Goal: Communication & Community: Ask a question

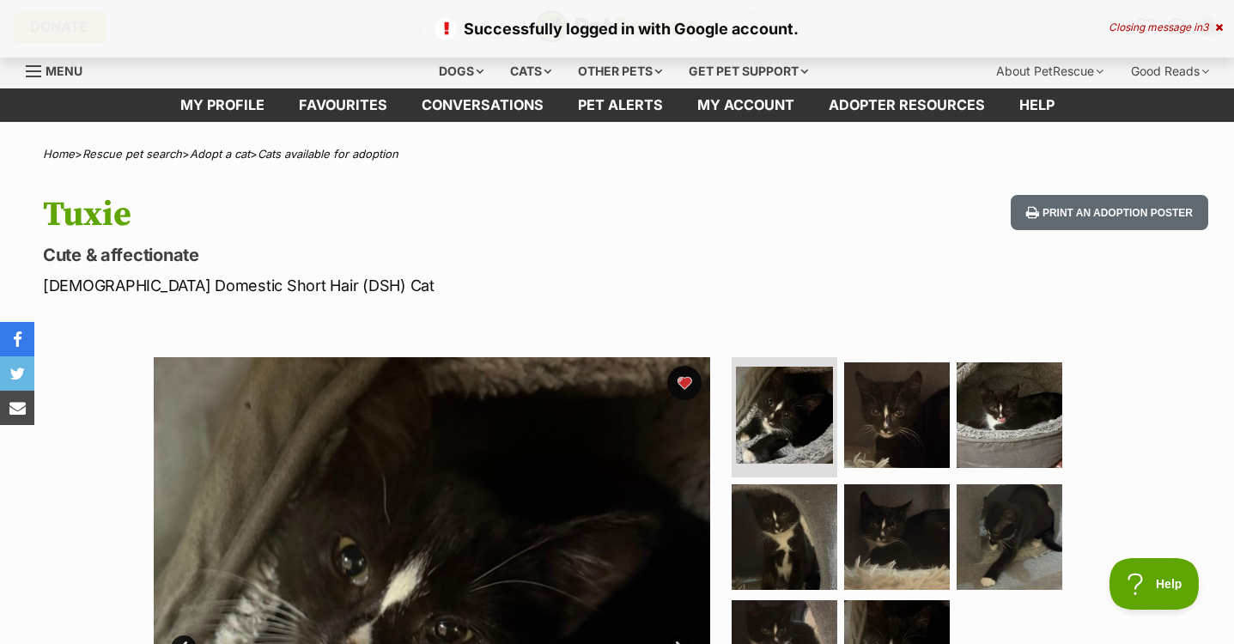
click at [1155, 21] on div "Closing message in 3" at bounding box center [1166, 27] width 114 height 12
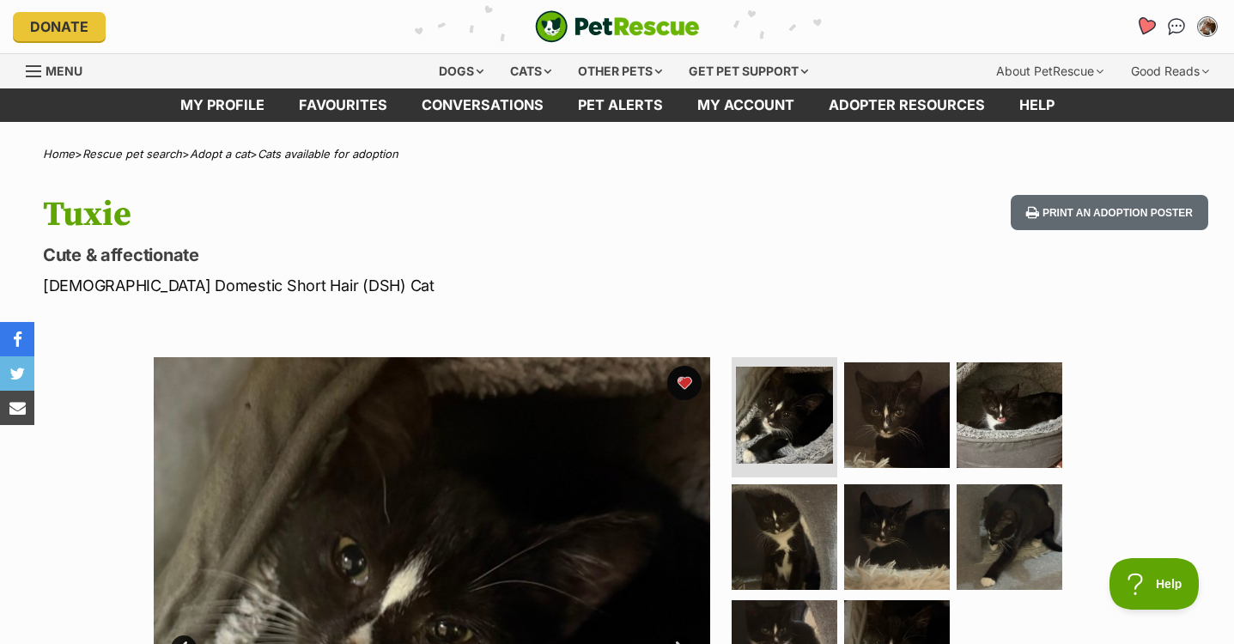
click at [1146, 30] on icon "Favourites" at bounding box center [1145, 26] width 21 height 20
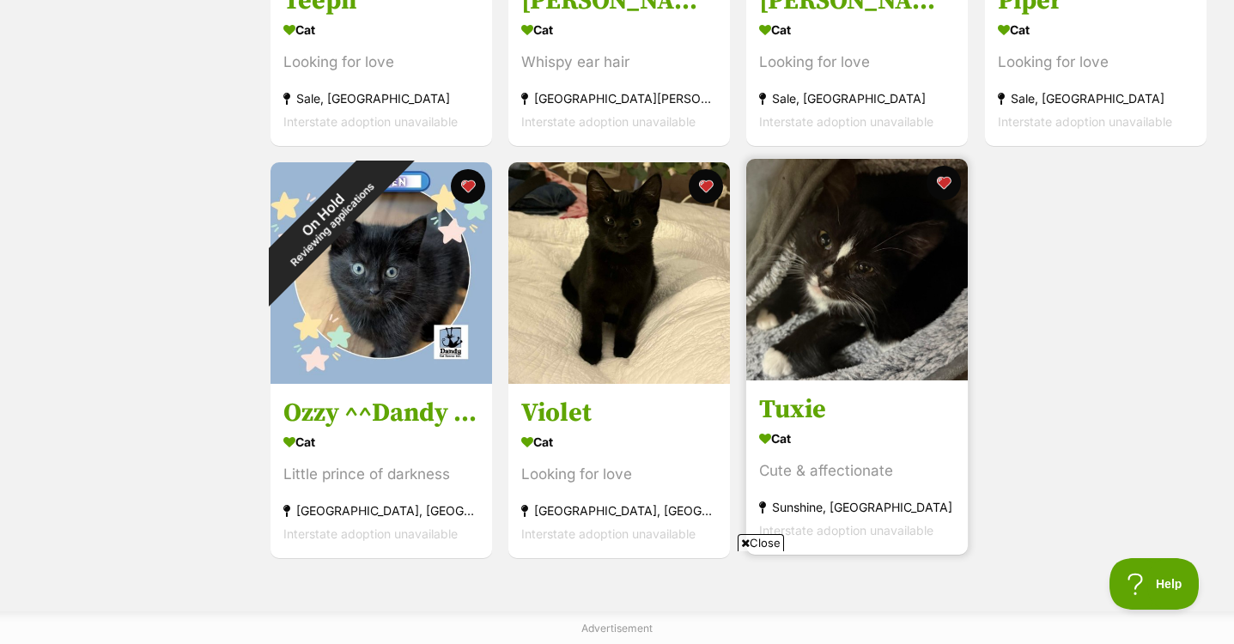
click at [892, 353] on img at bounding box center [857, 270] width 222 height 222
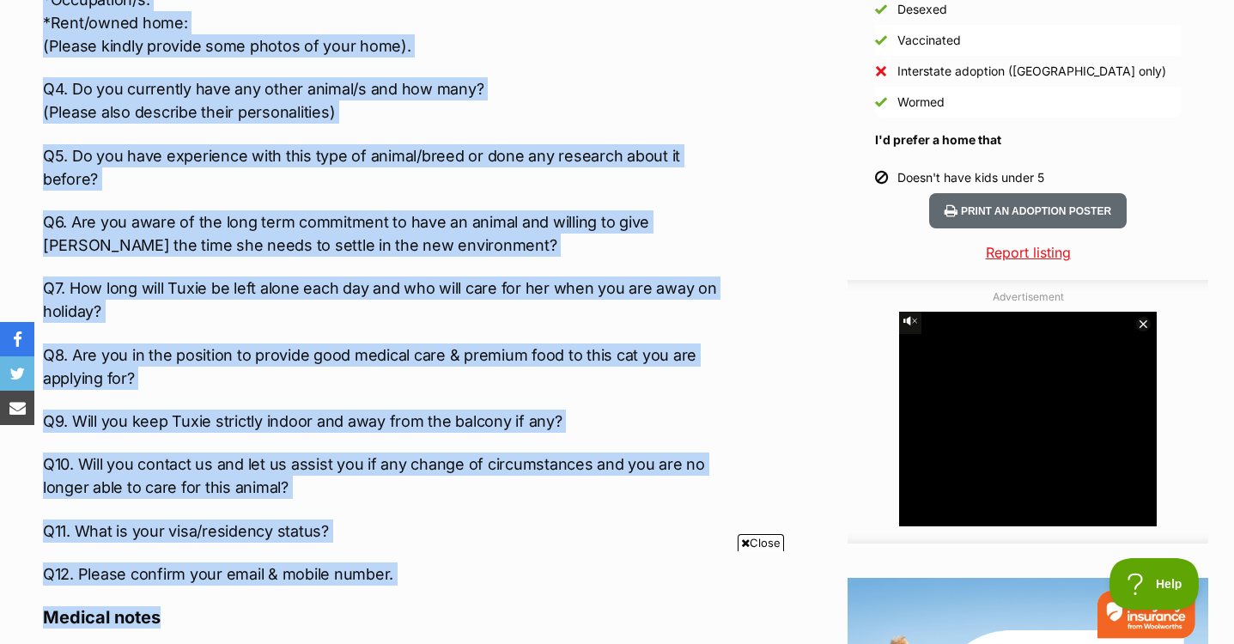
scroll to position [1803, 0]
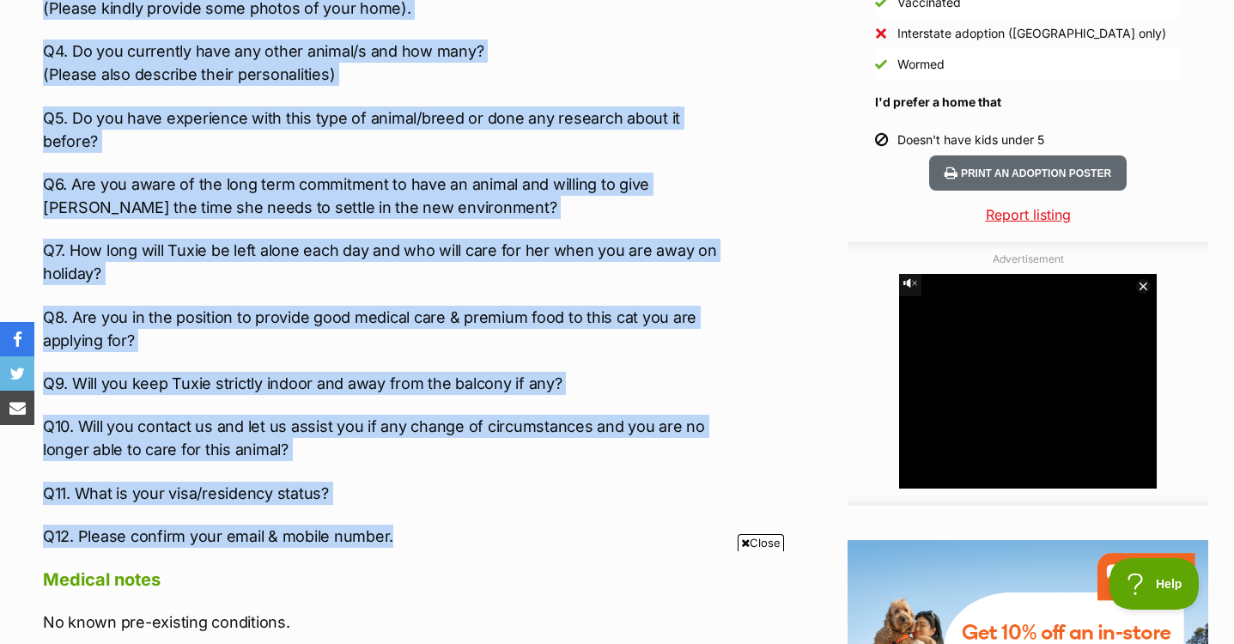
drag, startPoint x: 36, startPoint y: 34, endPoint x: 416, endPoint y: 410, distance: 533.8
click at [416, 410] on div "About Tuxie Meet Tuxie, an extraordinarily gentle and placid feline who is read…" at bounding box center [380, 63] width 709 height 1796
copy div "Q1. Have you thoroughly read through Tuxie’s profile and are aware of her adopt…"
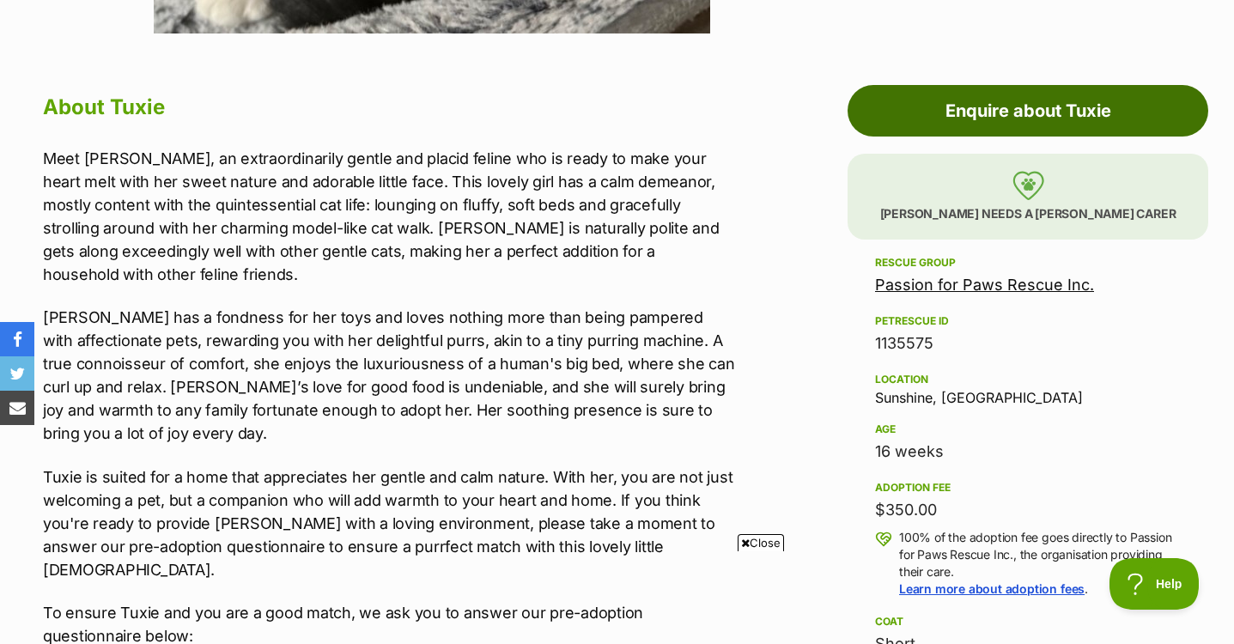
scroll to position [859, 0]
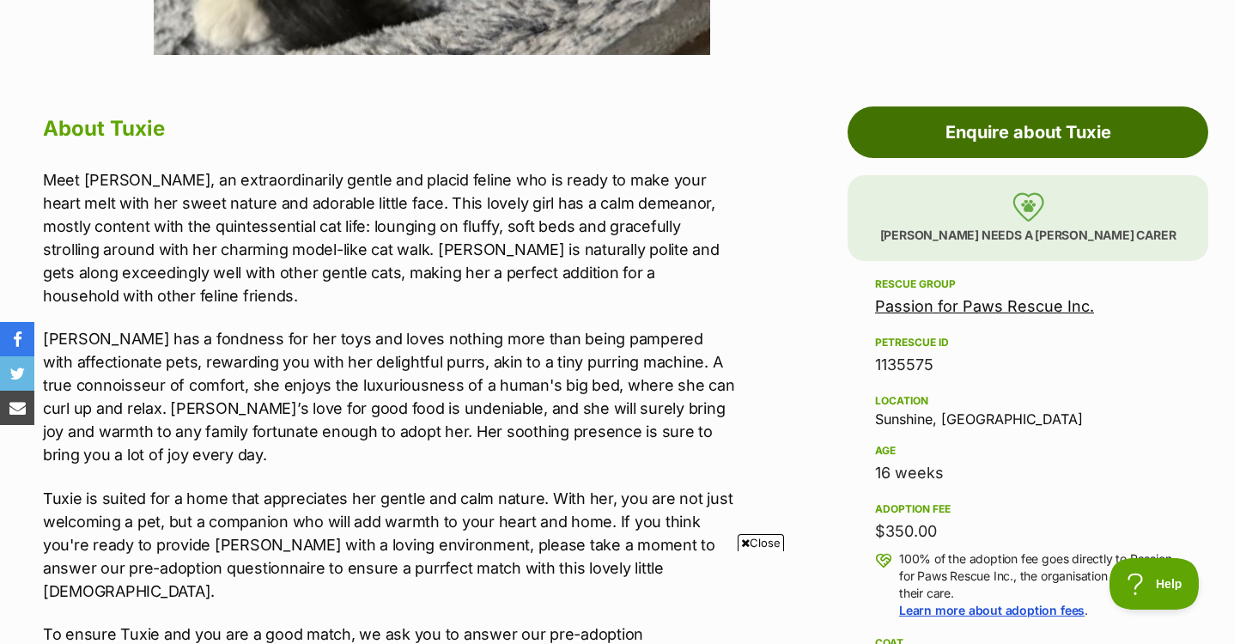
click at [1022, 123] on link "Enquire about Tuxie" at bounding box center [1028, 132] width 361 height 52
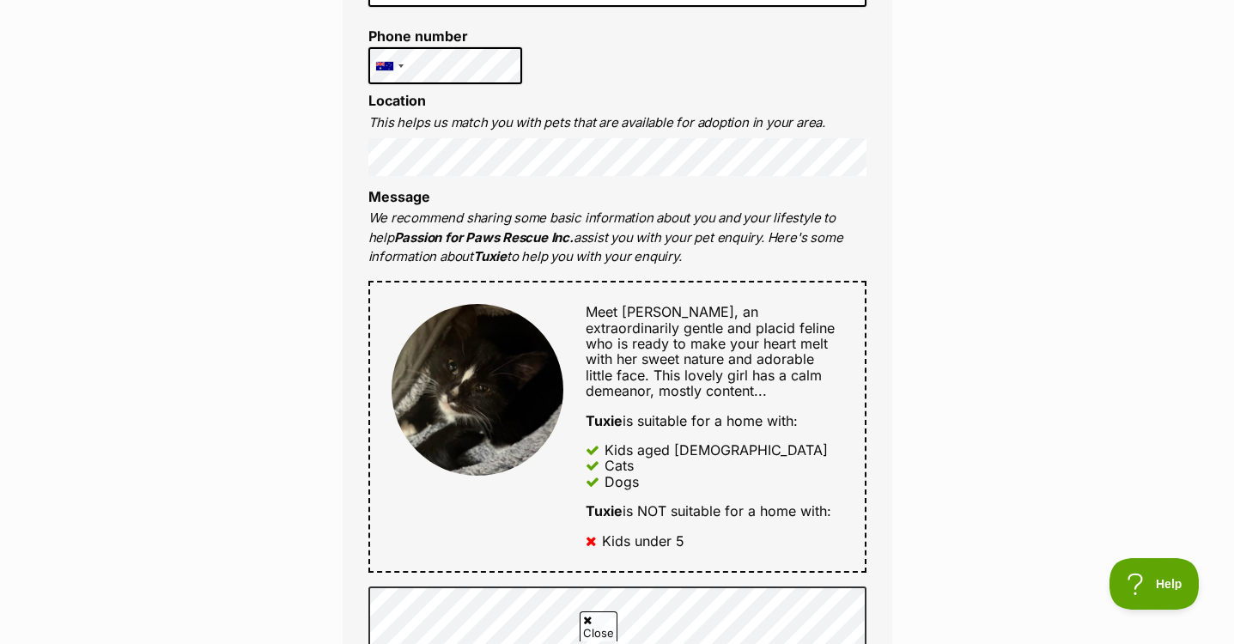
scroll to position [601, 0]
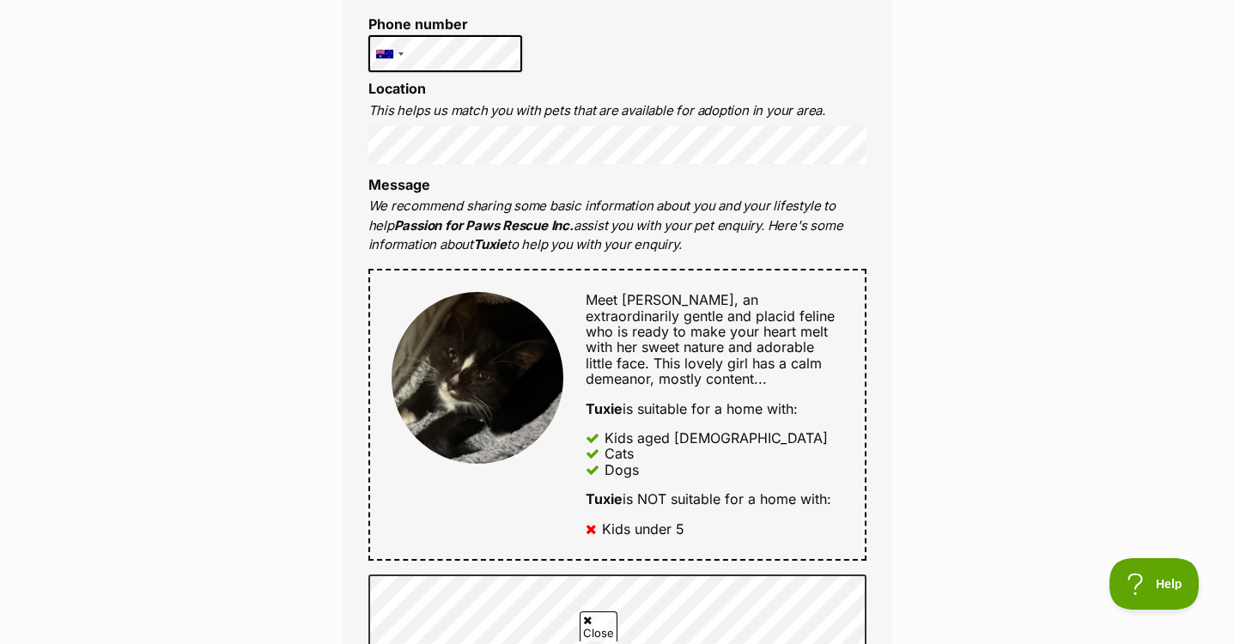
click at [436, 27] on label "Phone number" at bounding box center [445, 23] width 155 height 15
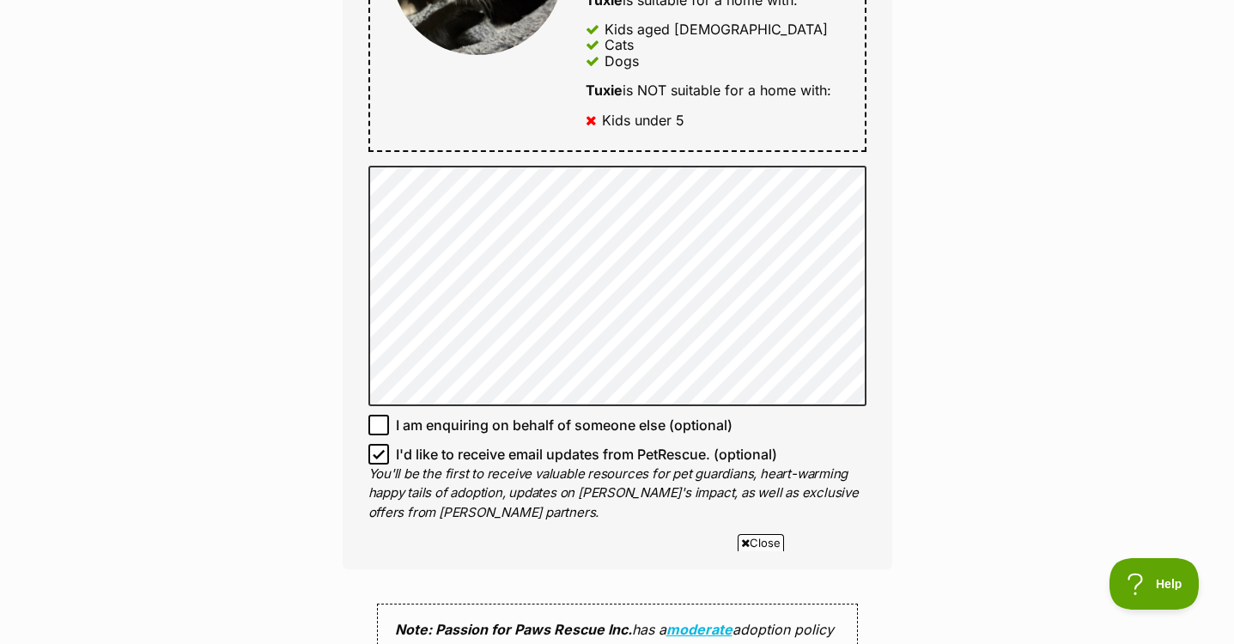
scroll to position [1031, 0]
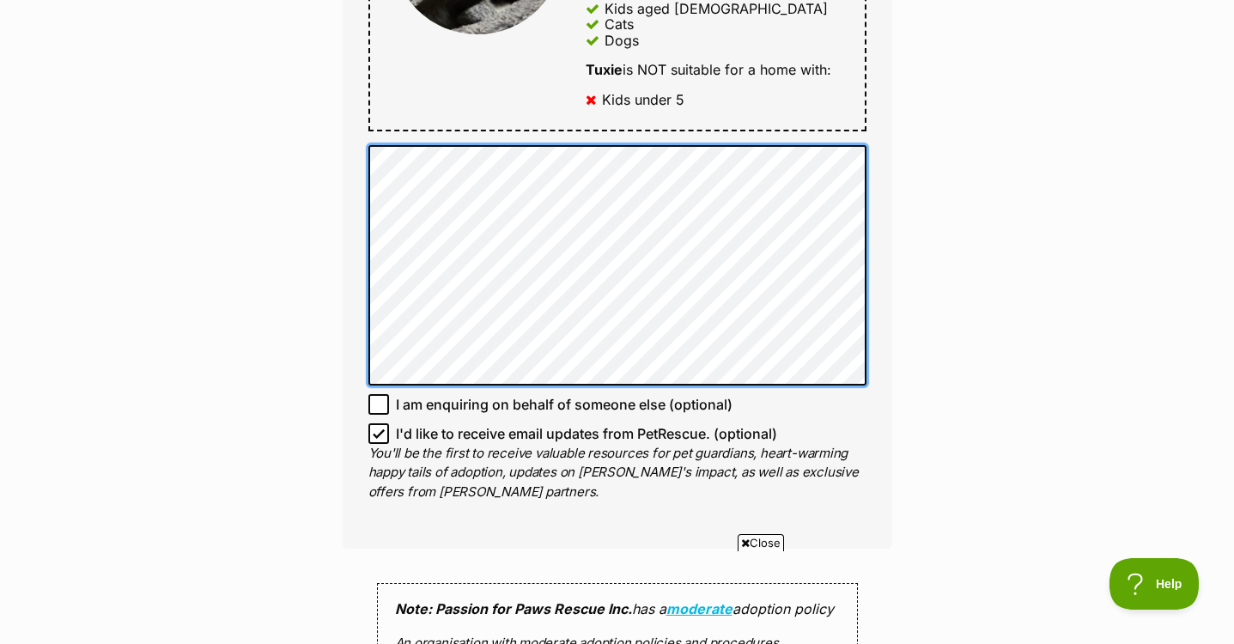
click at [327, 139] on div "Enquire about Tuxie Full name Storm Vears Email We require this to be able to s…" at bounding box center [617, 228] width 601 height 2204
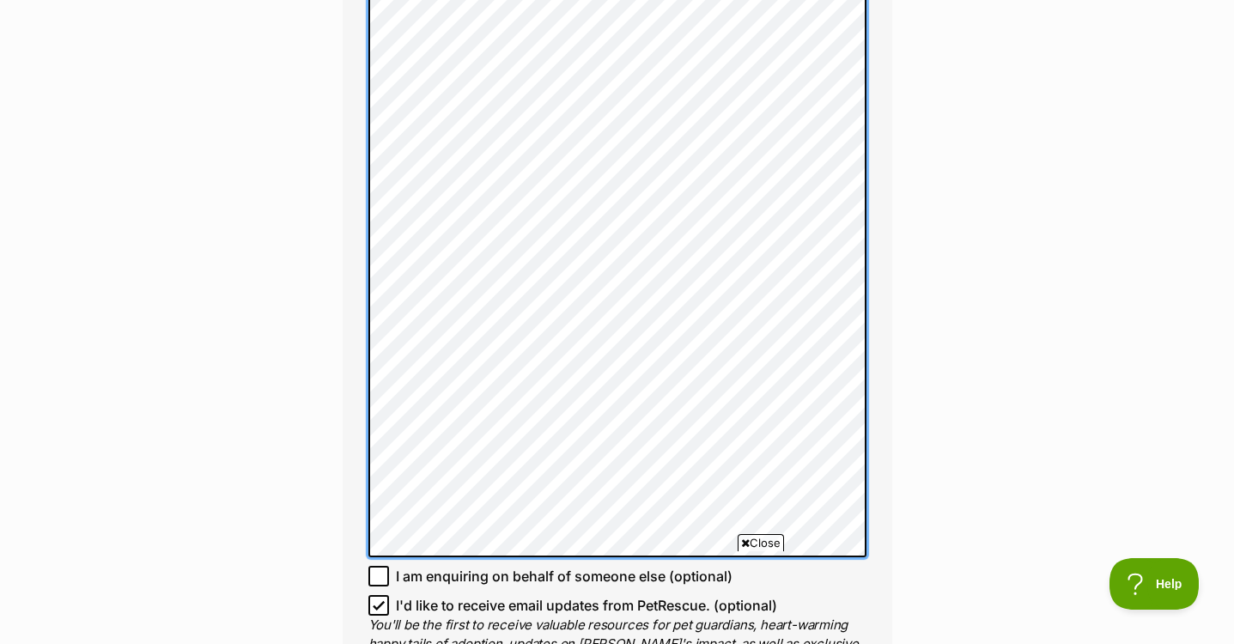
scroll to position [1197, 0]
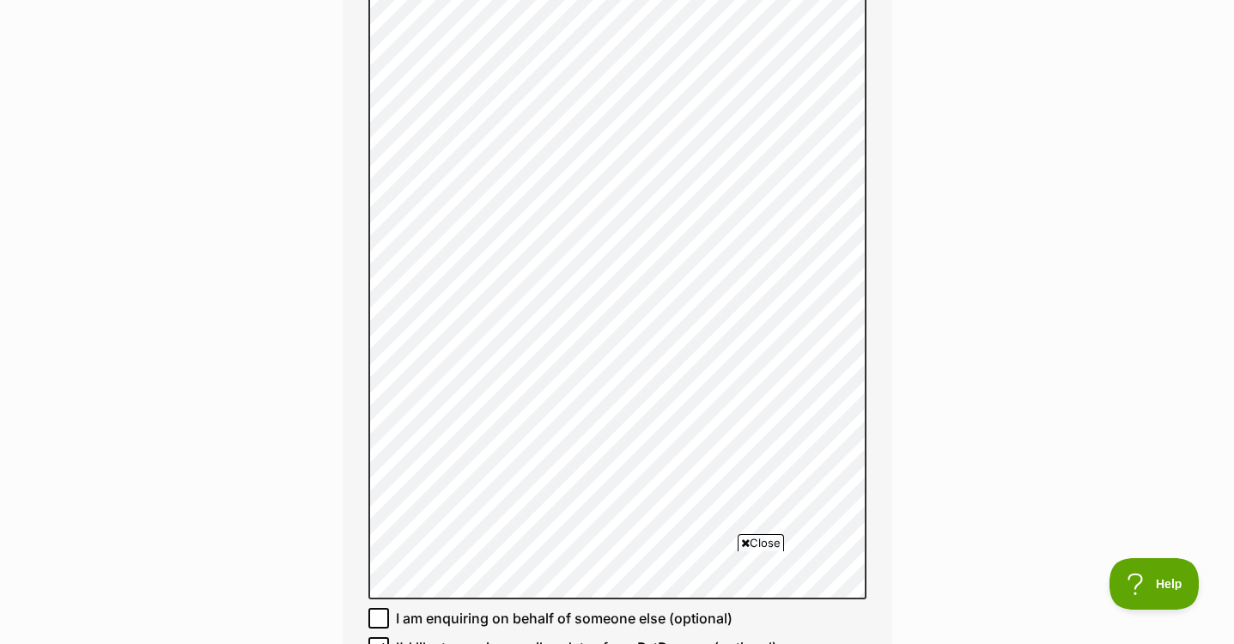
click at [984, 264] on div "Enquire about Tuxie Full name Storm Vears Email We require this to be able to s…" at bounding box center [617, 251] width 1234 height 2585
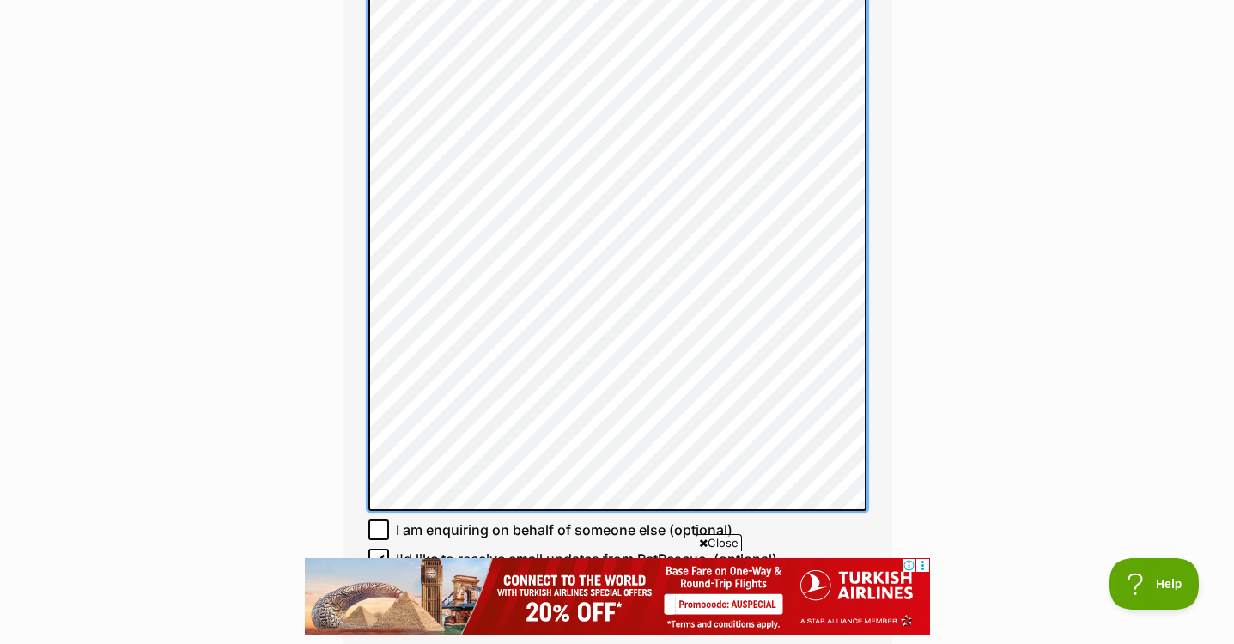
scroll to position [1455, 0]
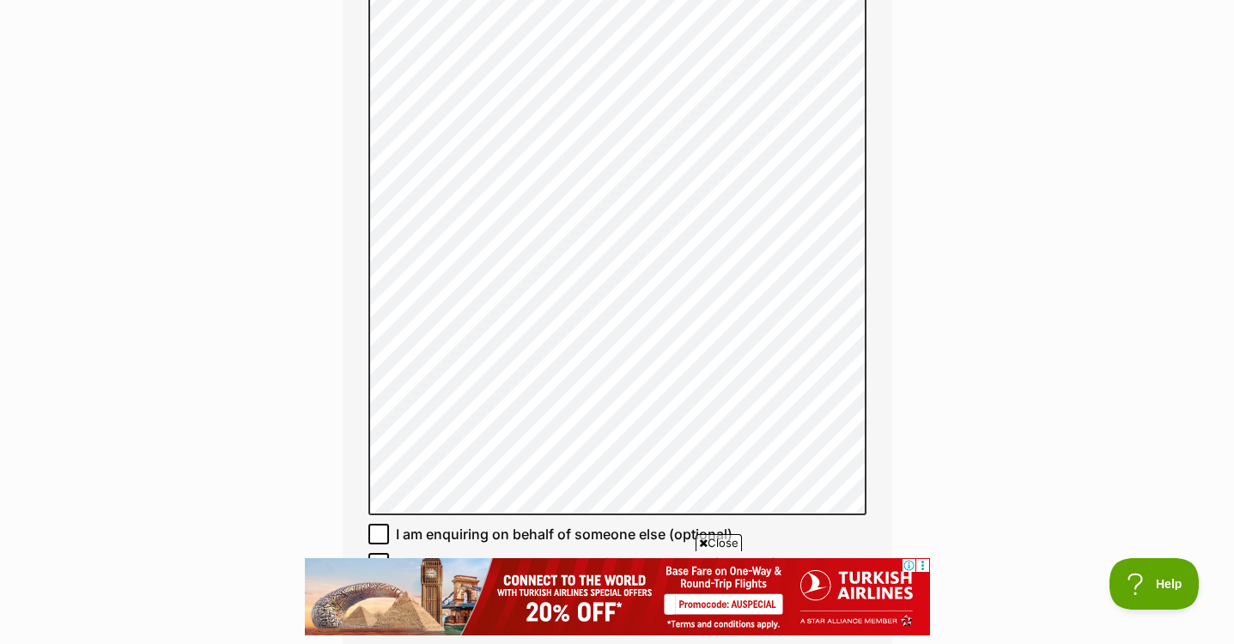
click at [714, 537] on span "Close" at bounding box center [719, 542] width 46 height 17
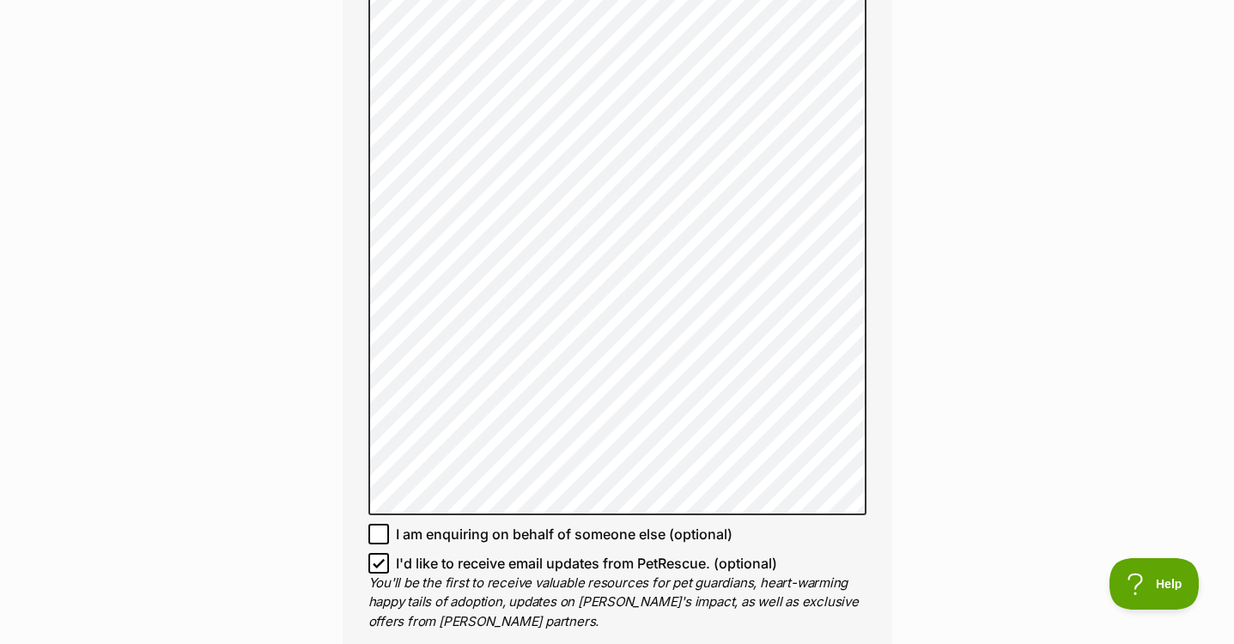
click at [933, 502] on div "Enquire about Tuxie Full name Storm Vears Email We require this to be able to s…" at bounding box center [617, 81] width 1234 height 2758
click at [380, 557] on icon at bounding box center [379, 563] width 12 height 12
click at [380, 553] on input "I'd like to receive email updates from PetRescue. (optional)" at bounding box center [378, 563] width 21 height 21
checkbox input "false"
click at [924, 503] on div "Enquire about Tuxie Full name Storm Vears Email We require this to be able to s…" at bounding box center [617, 81] width 1234 height 2758
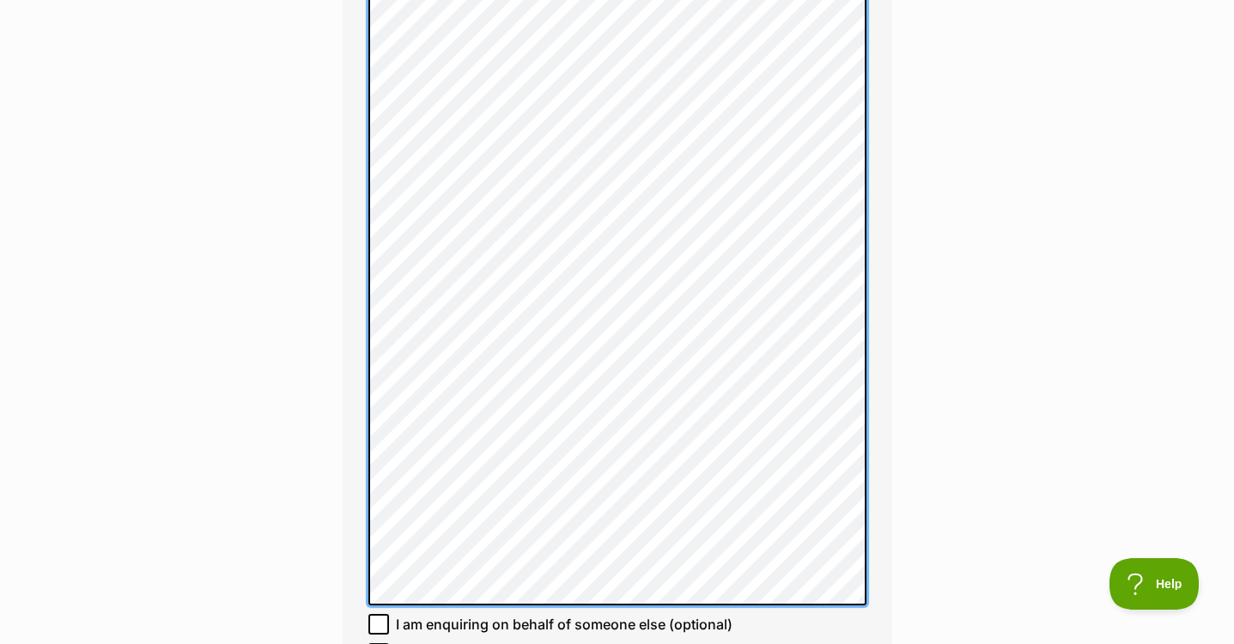
scroll to position [1369, 0]
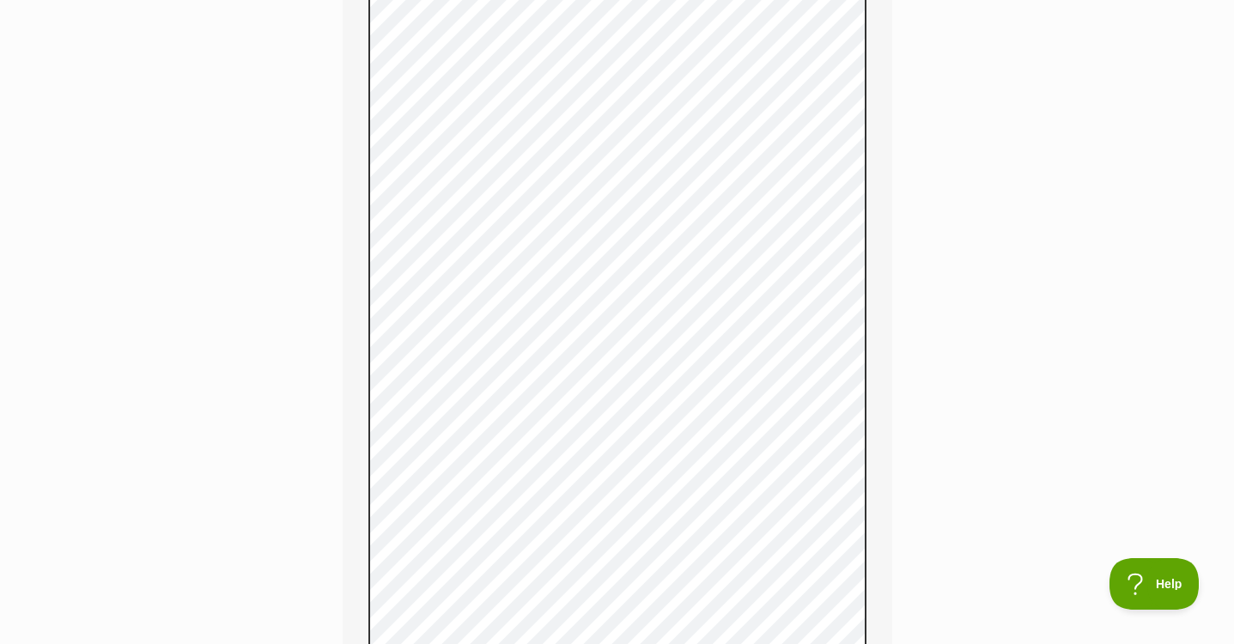
click at [933, 395] on div "Enquire about Tuxie Full name Storm Vears Email We require this to be able to s…" at bounding box center [617, 190] width 1234 height 2806
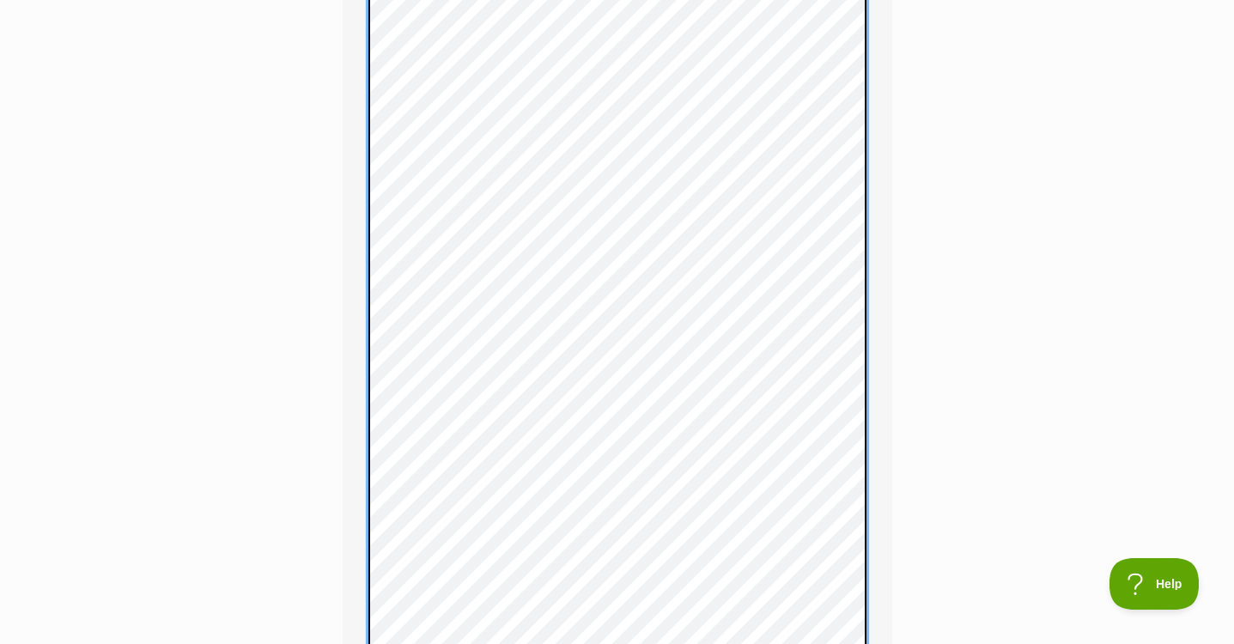
click at [911, 157] on div "Enquire about Tuxie Full name Storm Vears Email We require this to be able to s…" at bounding box center [617, 190] width 601 height 2806
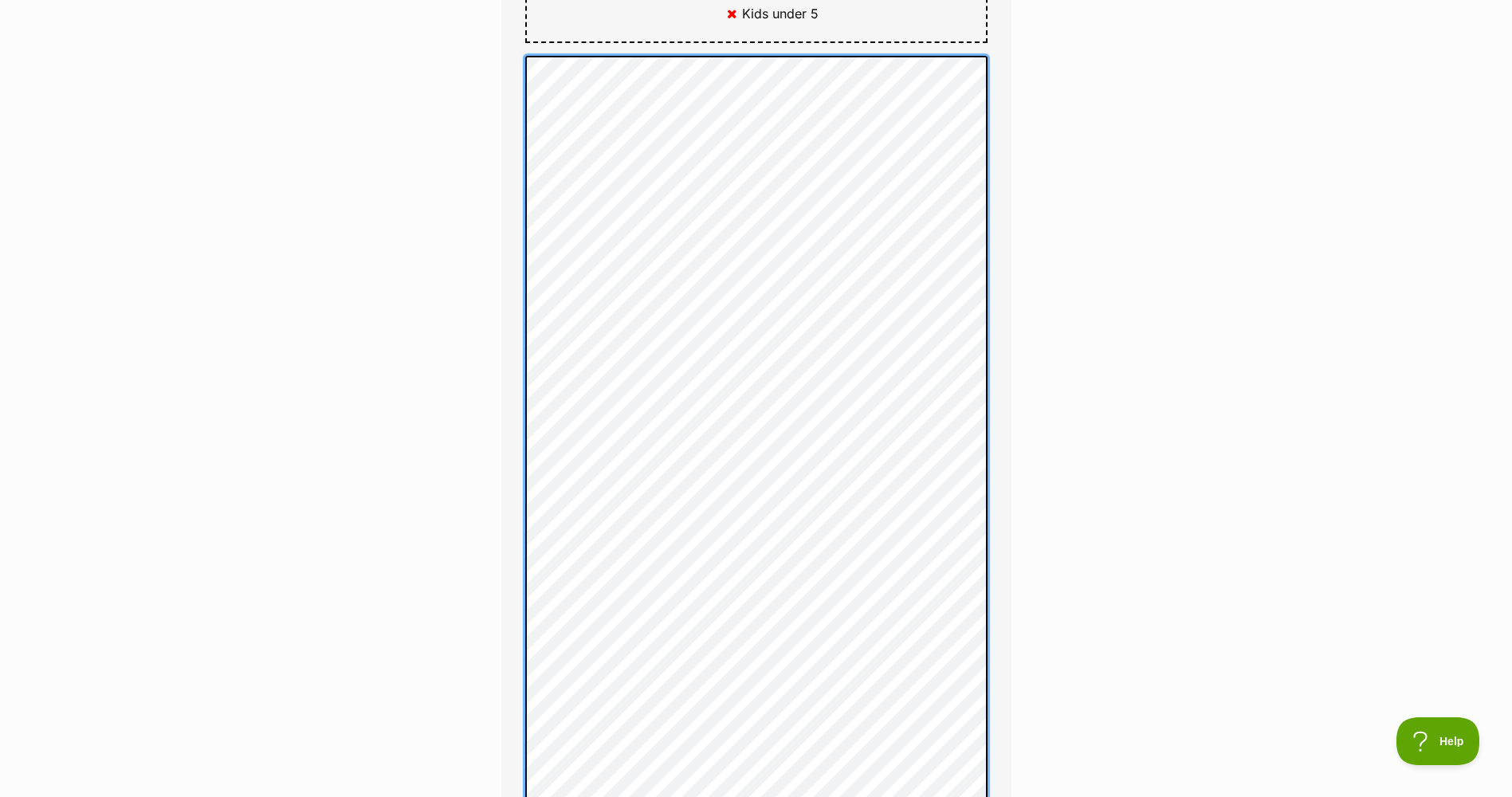
scroll to position [1031, 0]
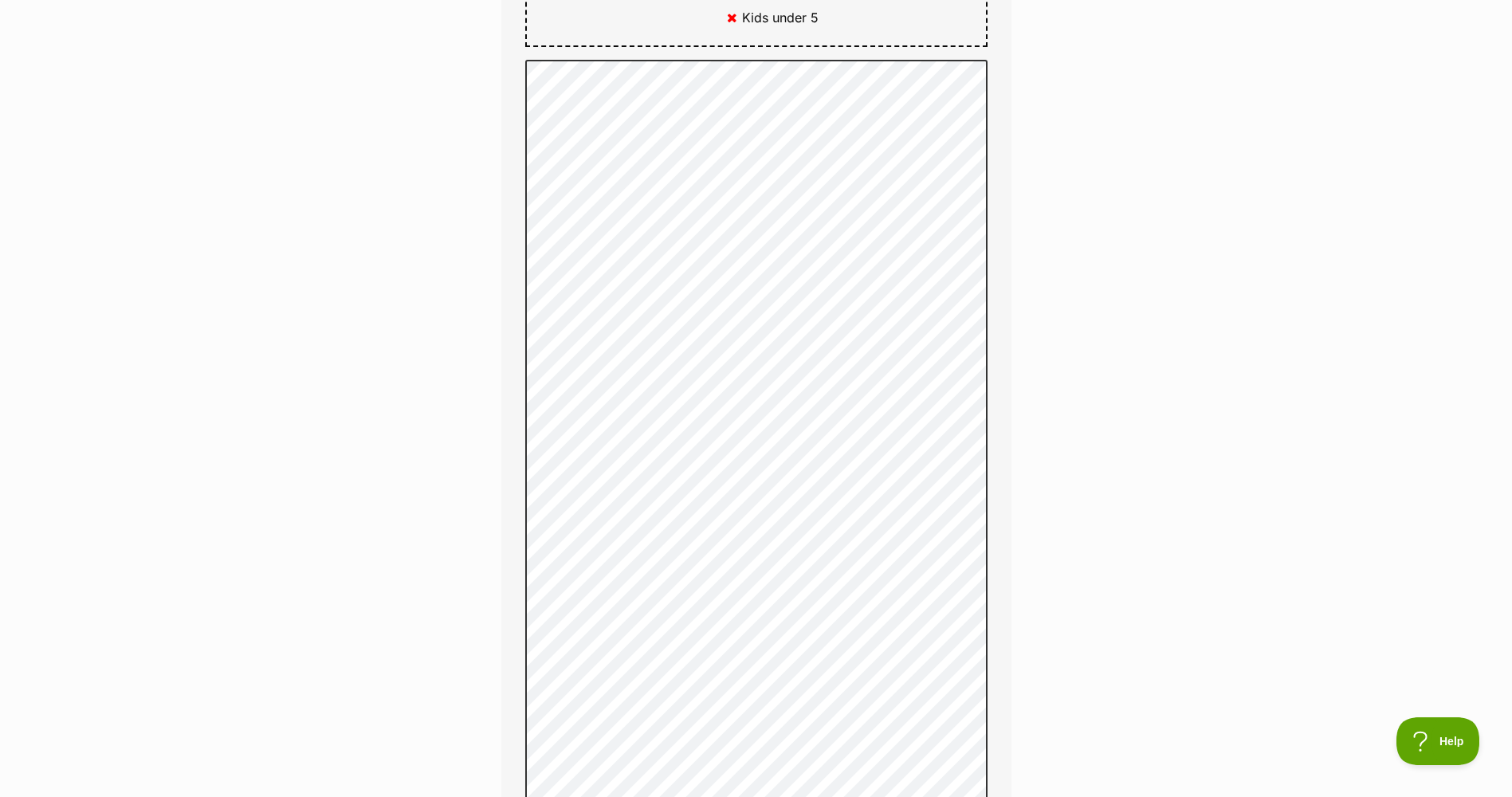
click at [1131, 304] on div "Enquire about Tuxie Full name Storm Vears Email We require this to be able to s…" at bounding box center [756, 423] width 1512 height 2618
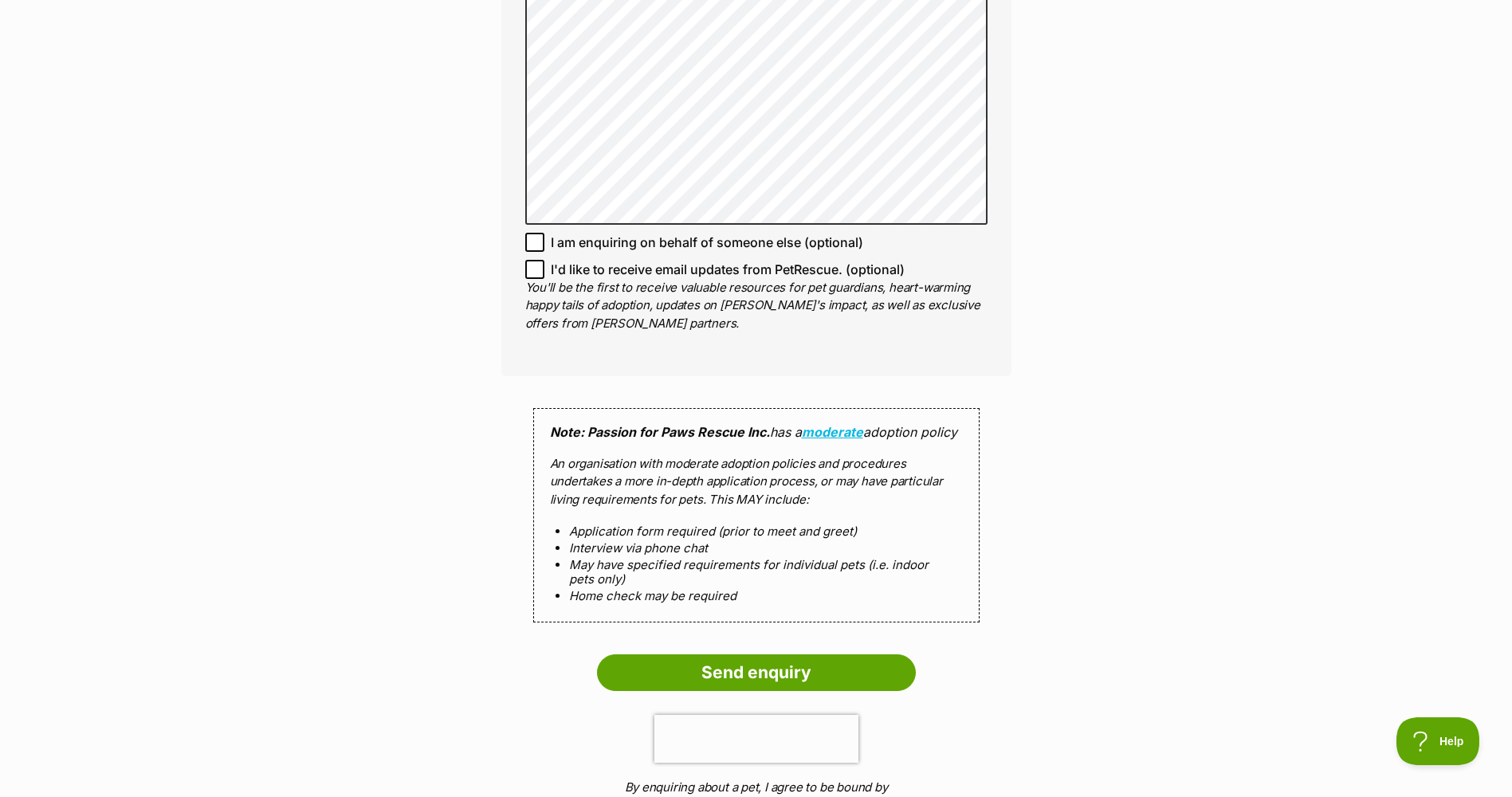
scroll to position [1748, 0]
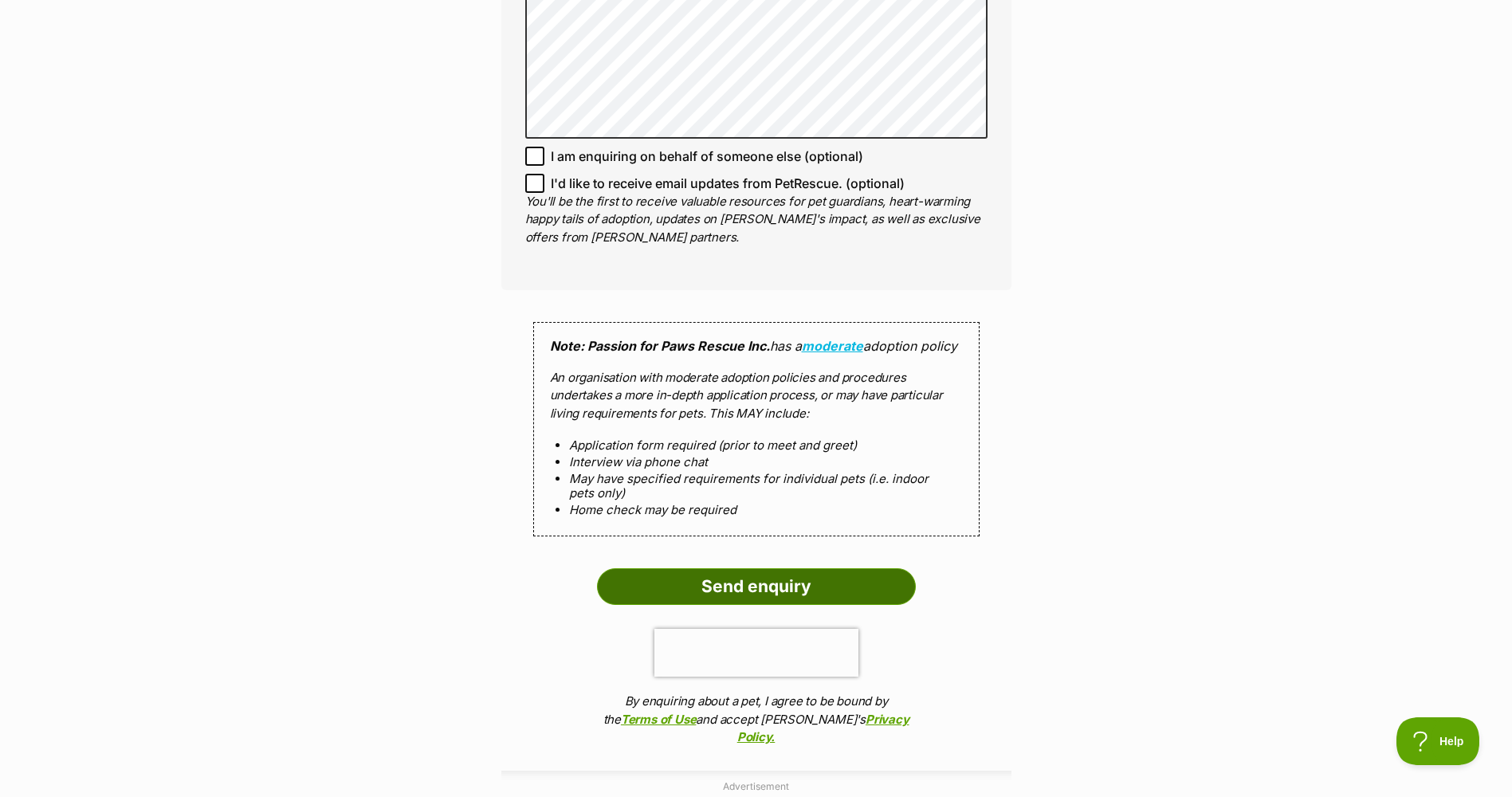
click at [754, 581] on input "Send enquiry" at bounding box center [756, 586] width 319 height 37
